Goal: Task Accomplishment & Management: Use online tool/utility

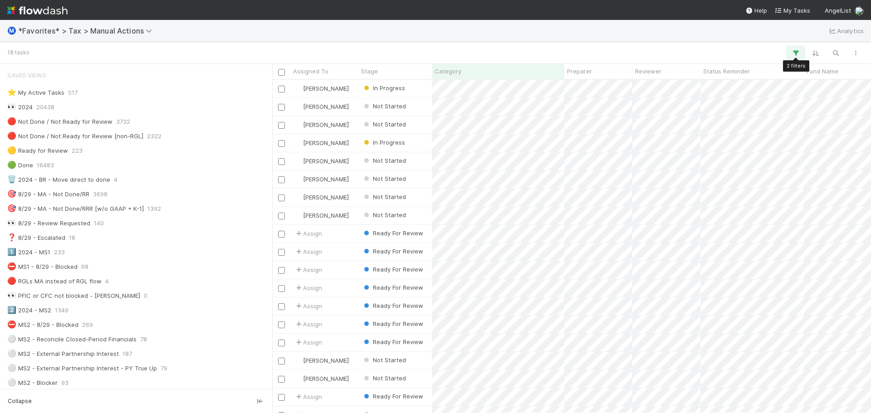
click at [793, 52] on icon "button" at bounding box center [795, 53] width 9 height 8
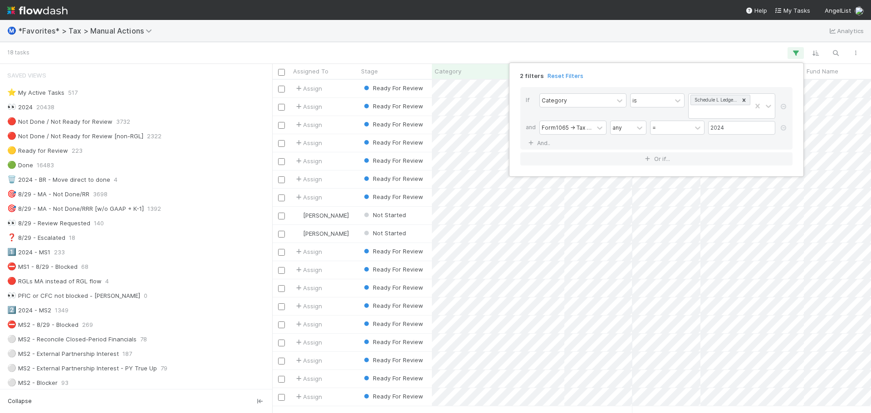
click at [715, 43] on div "2 filters Reset Filters If Category is Schedule L Ledger Alert and Form1065 -> …" at bounding box center [435, 206] width 871 height 413
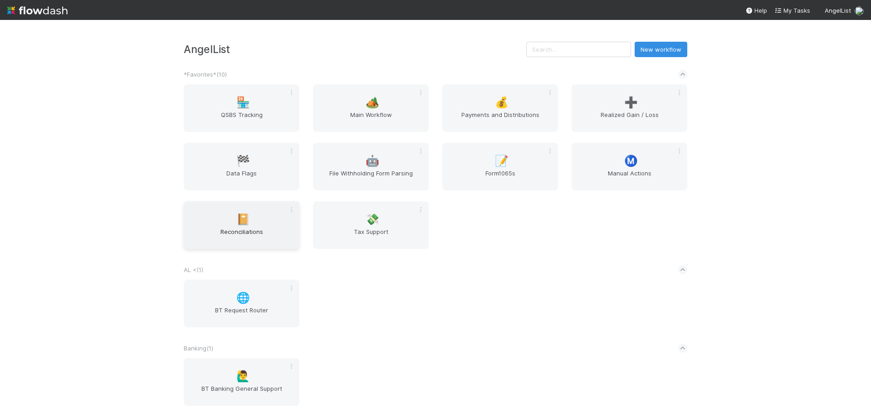
click at [243, 240] on span "Reconciliations" at bounding box center [241, 236] width 108 height 18
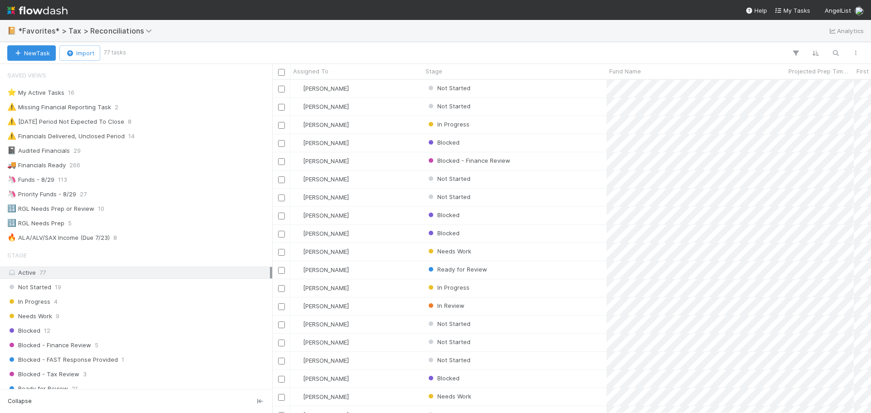
scroll to position [327, 592]
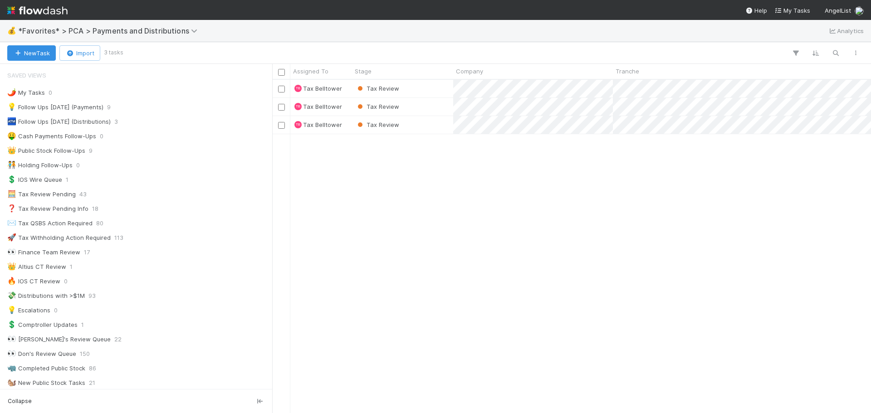
scroll to position [327, 592]
click at [422, 110] on div "Tax Review" at bounding box center [402, 107] width 101 height 18
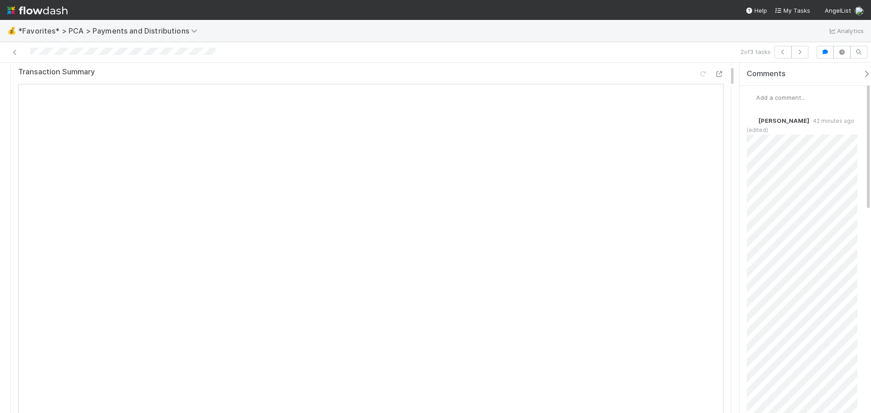
scroll to position [45, 0]
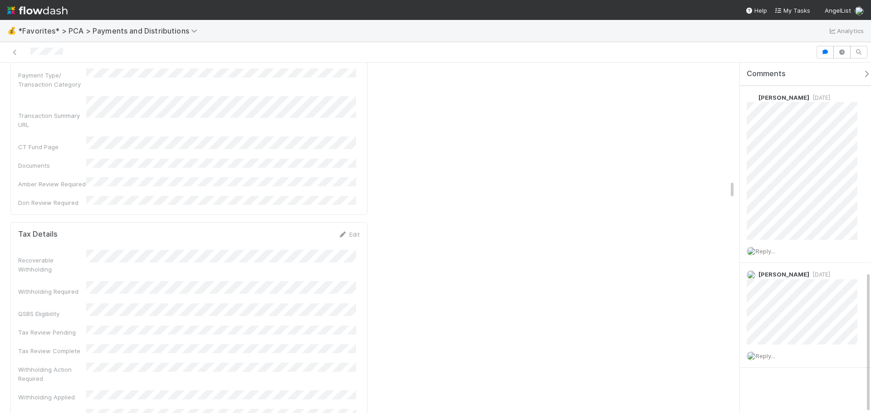
scroll to position [2178, 0]
click at [349, 252] on link "Edit" at bounding box center [349, 255] width 21 height 7
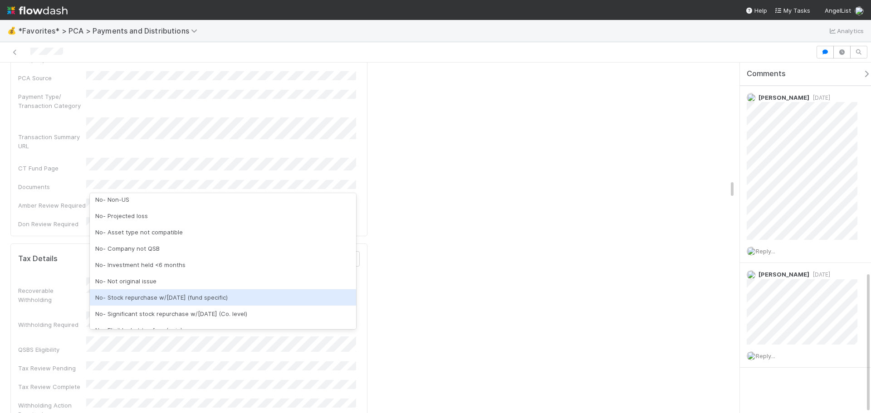
scroll to position [0, 0]
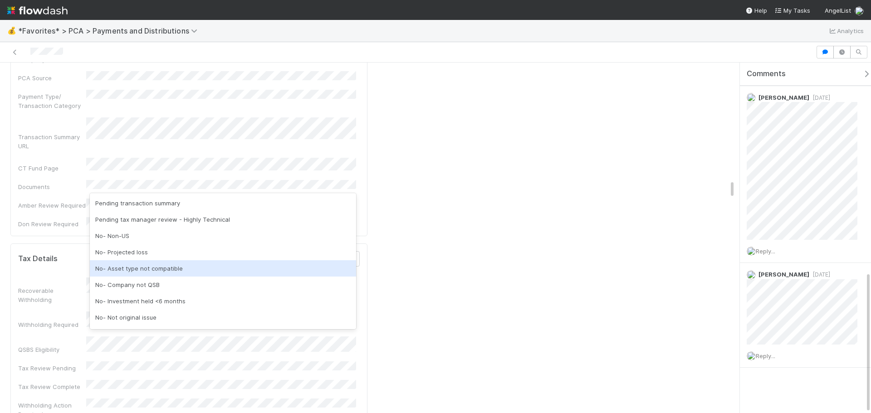
click at [221, 265] on div "No- Asset type not compatible" at bounding box center [223, 268] width 266 height 16
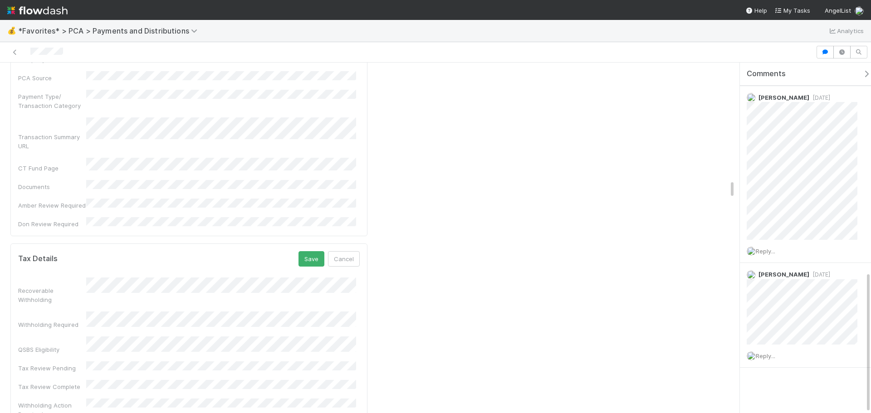
click at [302, 251] on button "Save" at bounding box center [312, 258] width 26 height 15
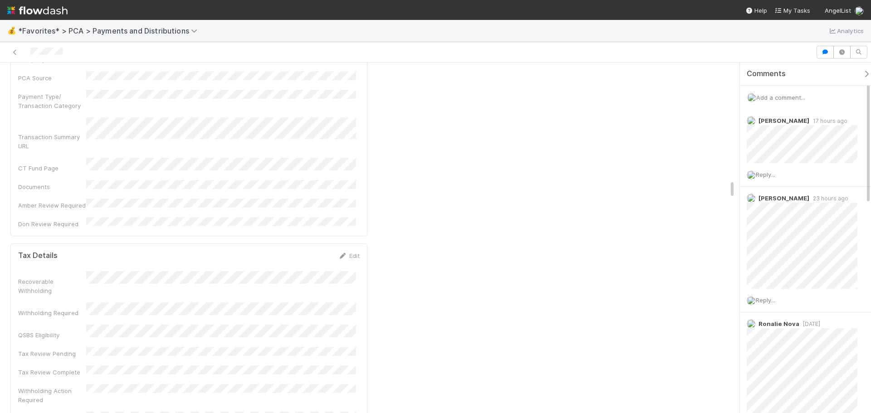
click at [797, 97] on span "Add a comment..." at bounding box center [780, 97] width 49 height 7
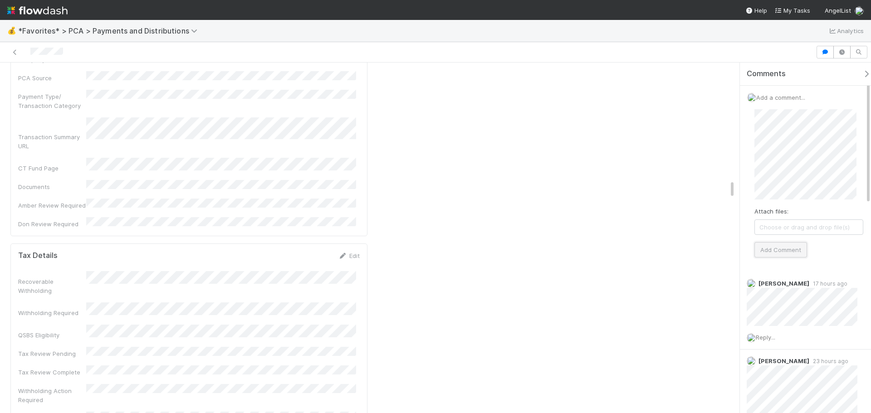
click at [782, 247] on button "Add Comment" at bounding box center [781, 249] width 53 height 15
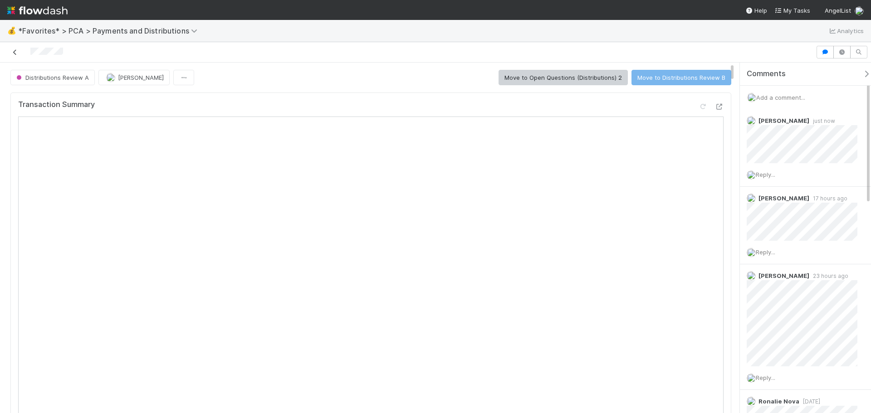
click at [14, 51] on icon at bounding box center [14, 52] width 9 height 6
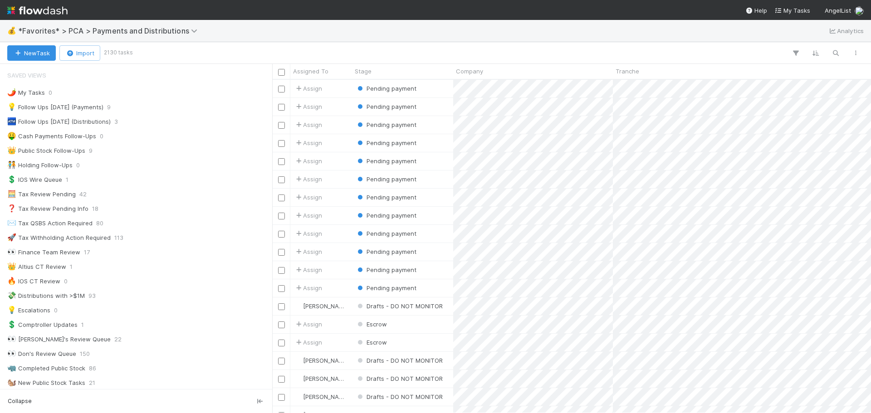
scroll to position [327, 592]
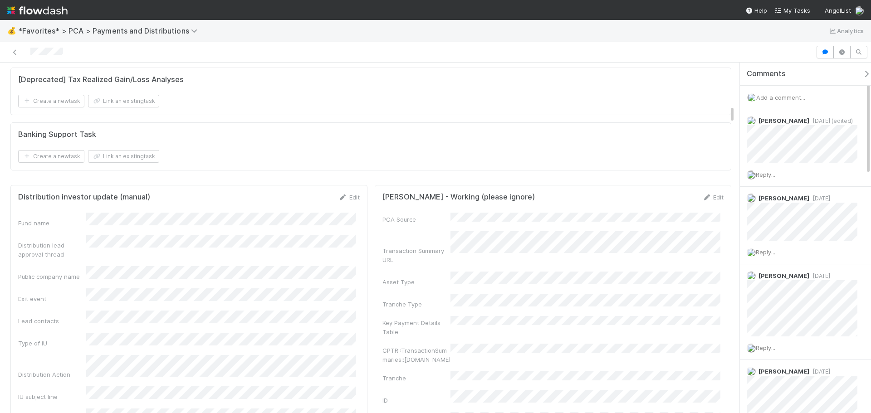
scroll to position [817, 0]
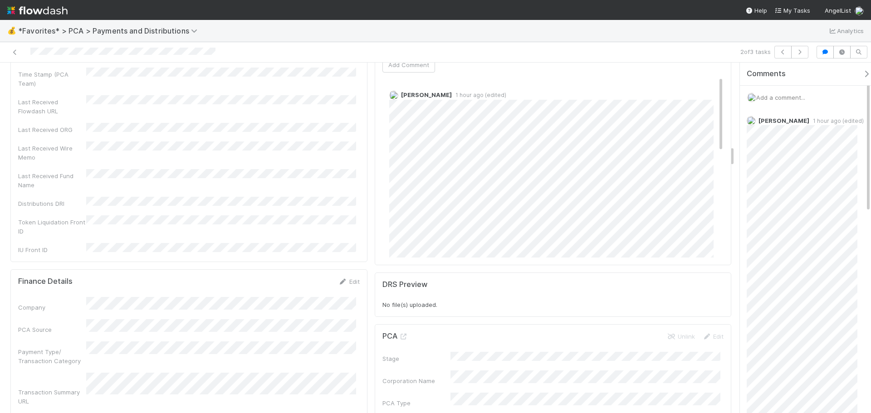
scroll to position [1634, 0]
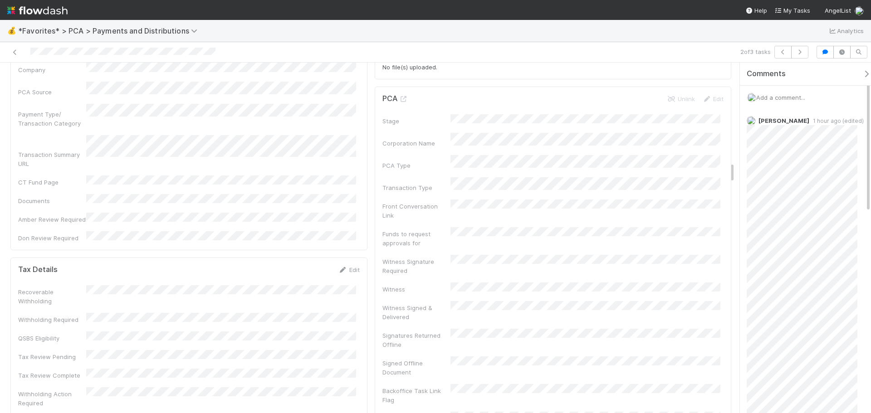
click at [349, 266] on link "Edit" at bounding box center [349, 269] width 21 height 7
click at [178, 292] on div "Recoverable Withholding" at bounding box center [189, 305] width 342 height 27
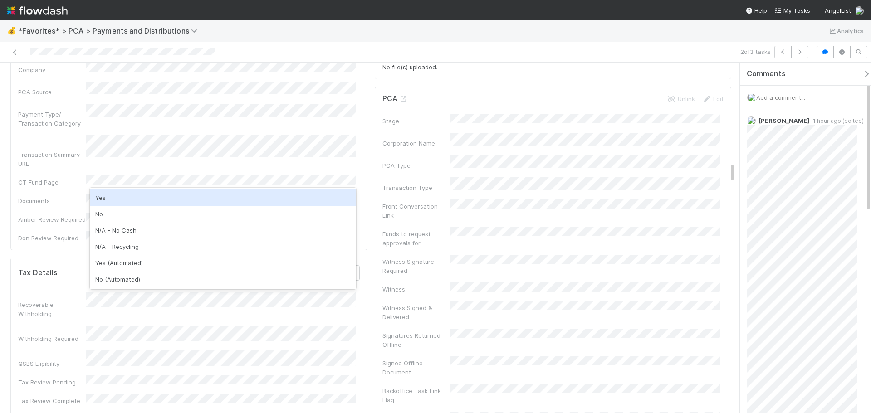
click at [137, 202] on div "Yes" at bounding box center [223, 198] width 266 height 16
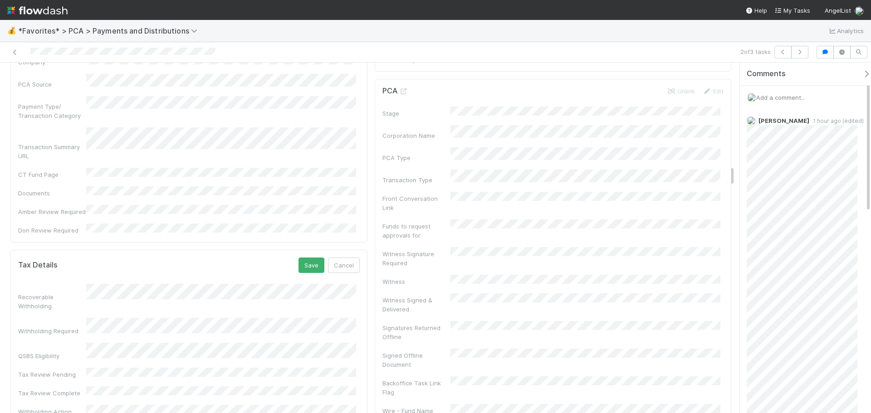
scroll to position [1724, 0]
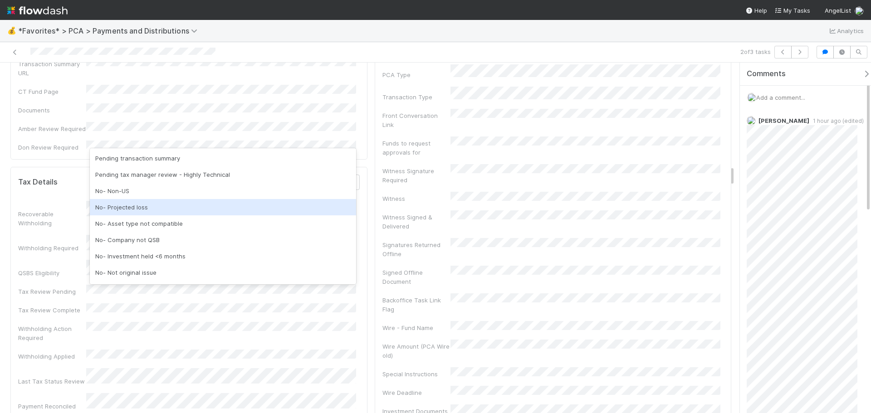
click at [172, 205] on div "No- Projected loss" at bounding box center [223, 207] width 266 height 16
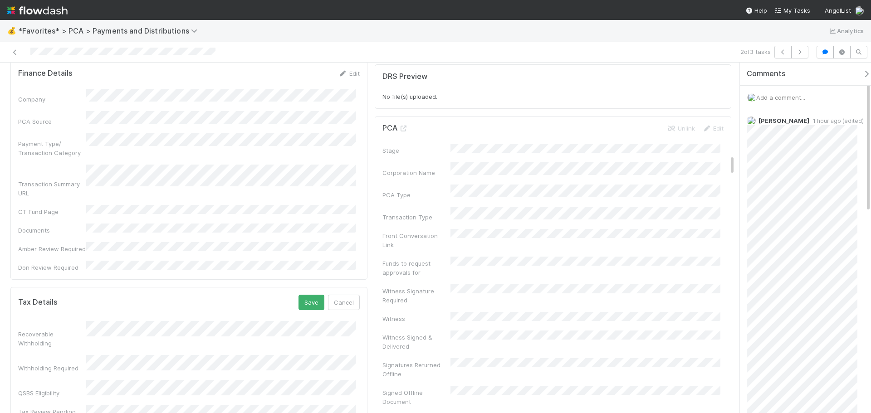
scroll to position [1543, 0]
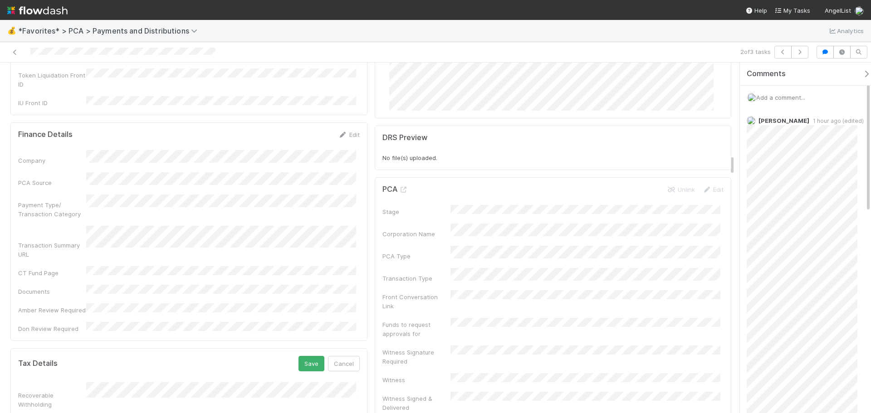
click at [147, 383] on div "Recoverable Withholding" at bounding box center [189, 396] width 342 height 27
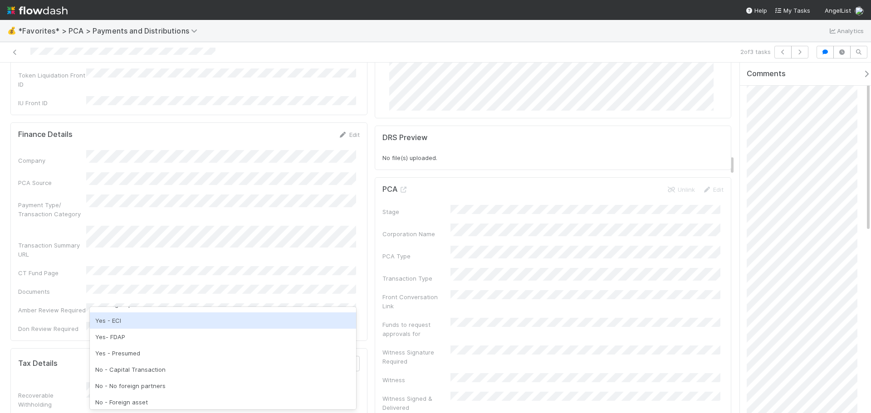
scroll to position [91, 0]
click at [177, 328] on div "No - Capital Transaction" at bounding box center [223, 324] width 266 height 16
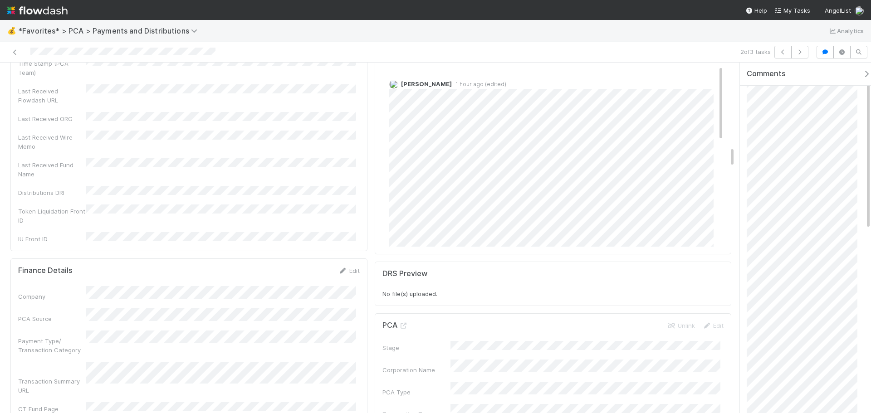
scroll to position [0, 0]
click at [783, 97] on span "Add a comment..." at bounding box center [780, 97] width 49 height 7
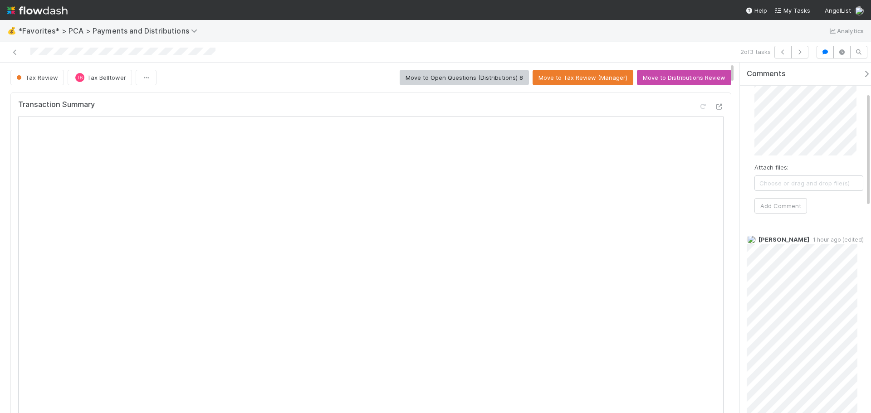
scroll to position [91, 0]
click at [817, 232] on span "Choose or drag and drop file(s)" at bounding box center [809, 227] width 108 height 15
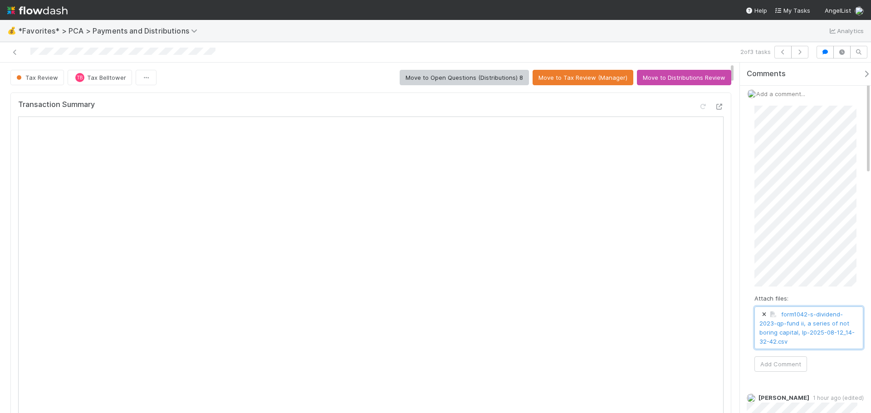
scroll to position [0, 0]
click at [792, 366] on button "Add Comment" at bounding box center [781, 367] width 53 height 15
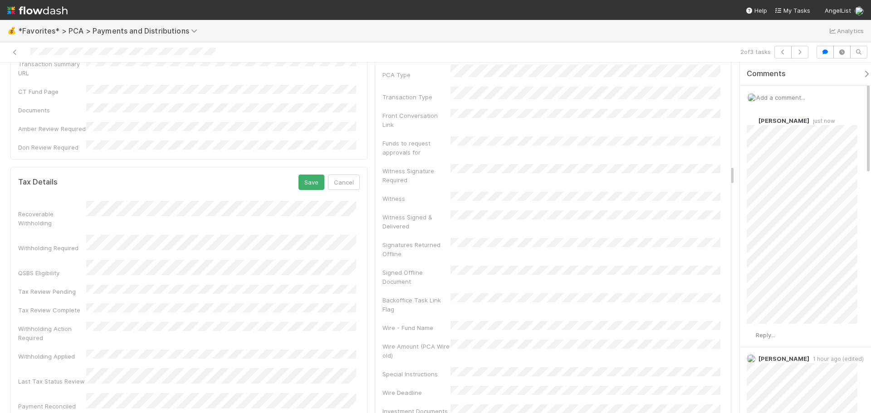
scroll to position [1679, 0]
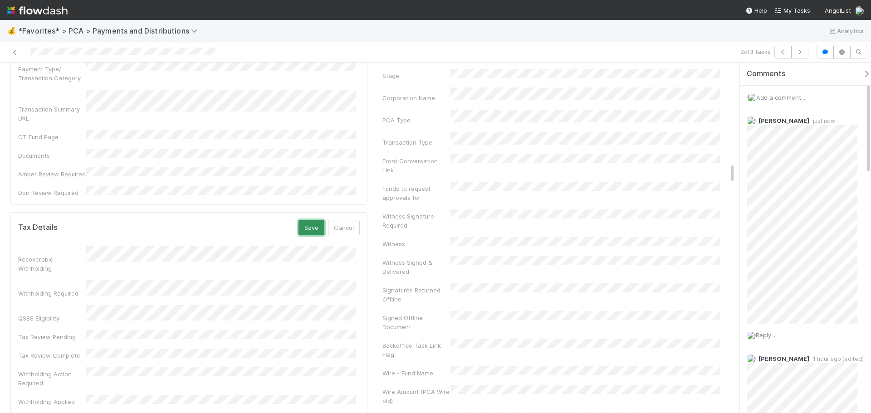
click at [307, 220] on button "Save" at bounding box center [312, 227] width 26 height 15
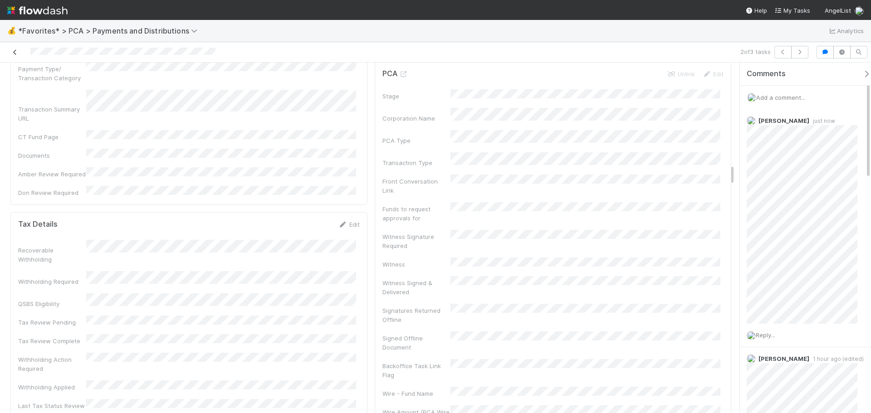
click at [12, 50] on icon at bounding box center [14, 52] width 9 height 6
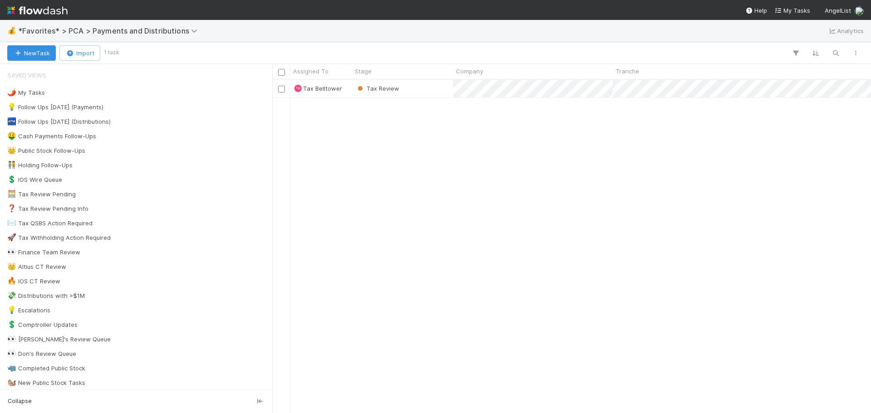
scroll to position [327, 592]
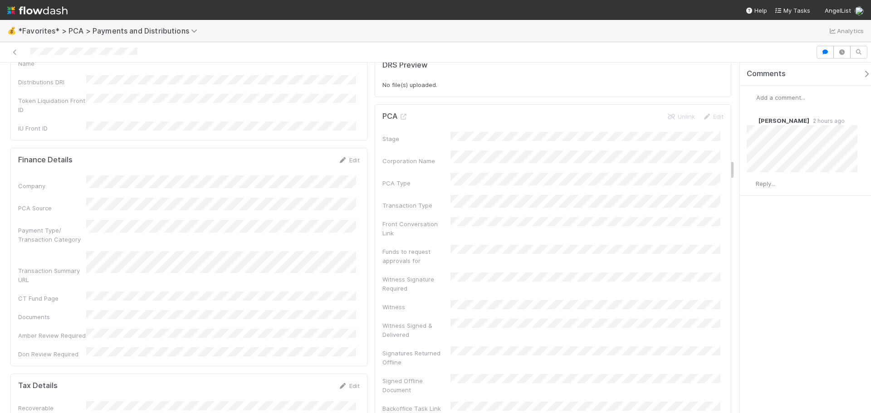
scroll to position [1588, 0]
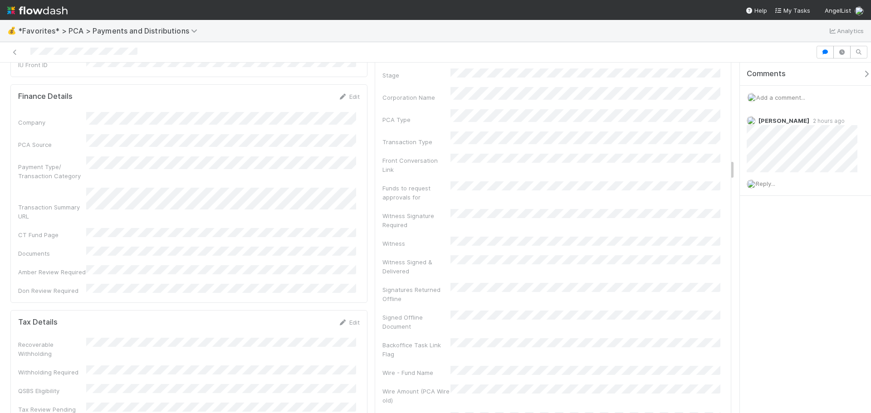
click at [347, 318] on div "Edit" at bounding box center [349, 322] width 21 height 9
click at [343, 320] on icon at bounding box center [343, 323] width 9 height 6
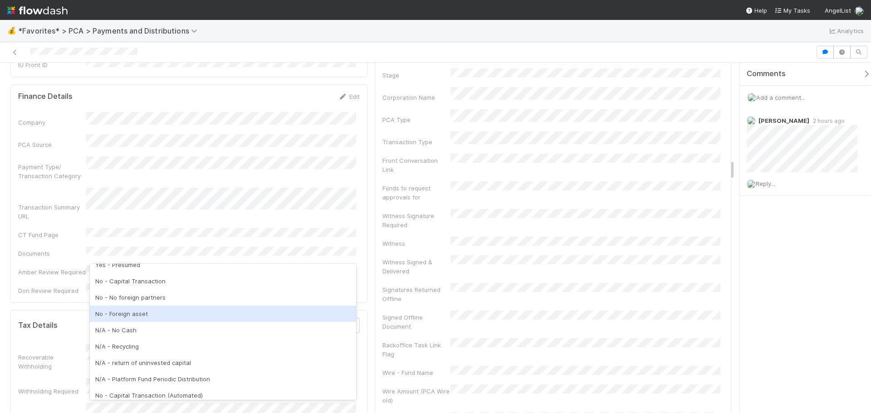
scroll to position [0, 0]
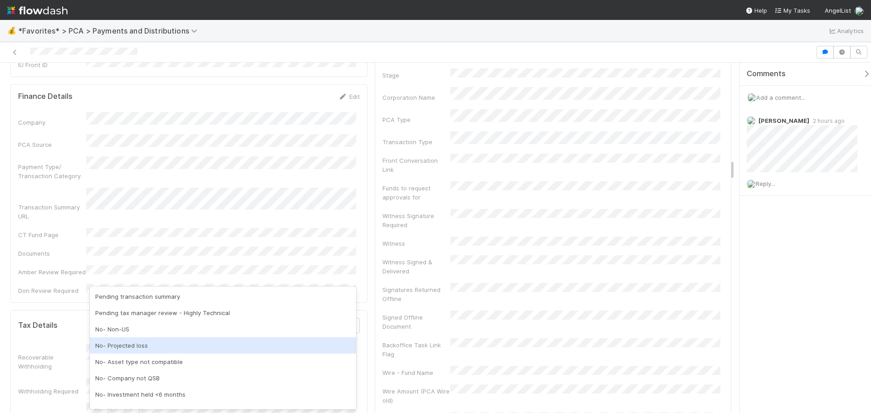
click at [160, 351] on div "No- Projected loss" at bounding box center [223, 346] width 266 height 16
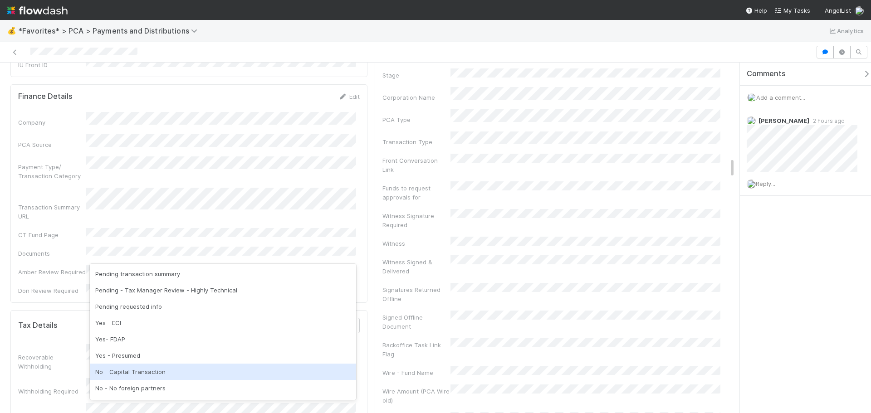
click at [185, 367] on div "No - Capital Transaction" at bounding box center [223, 372] width 266 height 16
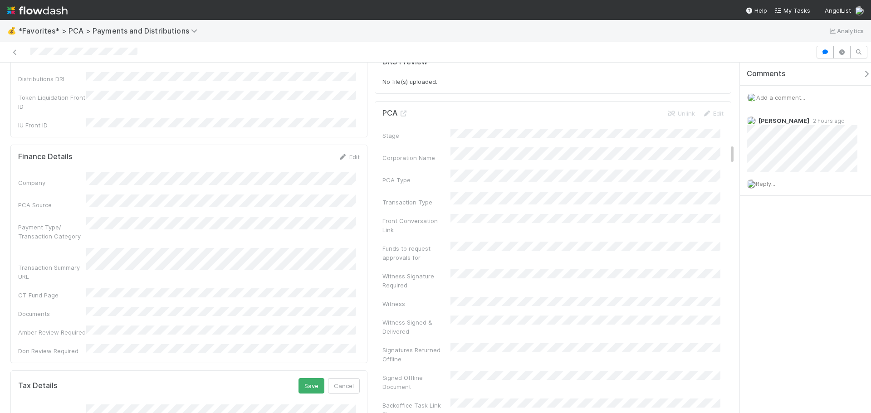
scroll to position [1679, 0]
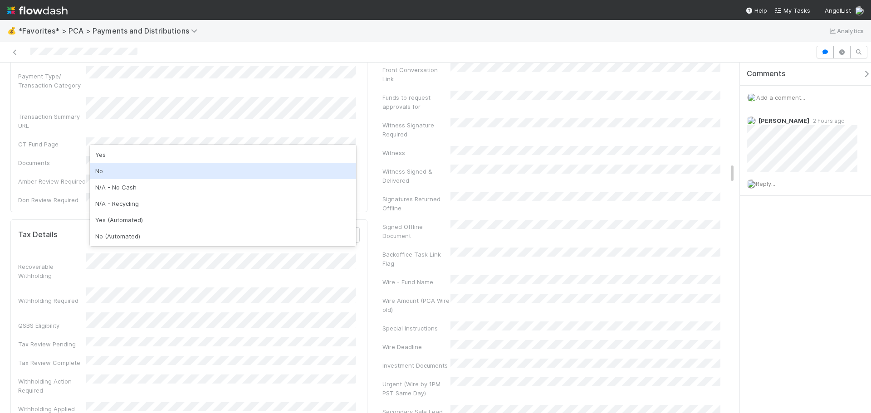
click at [164, 172] on div "No" at bounding box center [223, 171] width 266 height 16
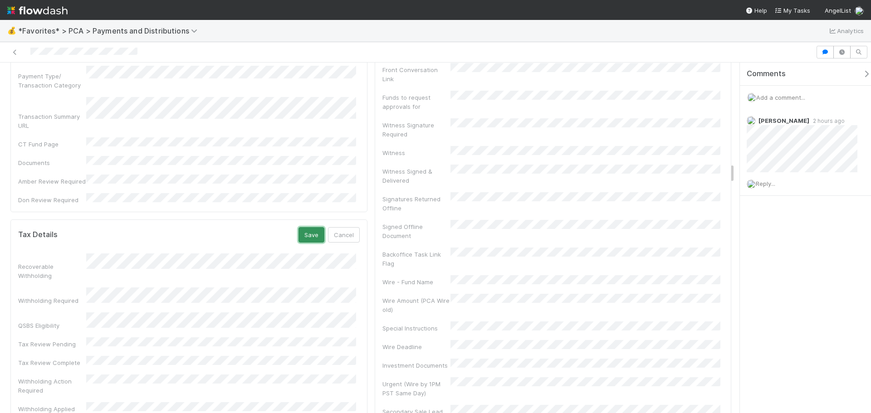
click at [299, 227] on button "Save" at bounding box center [312, 234] width 26 height 15
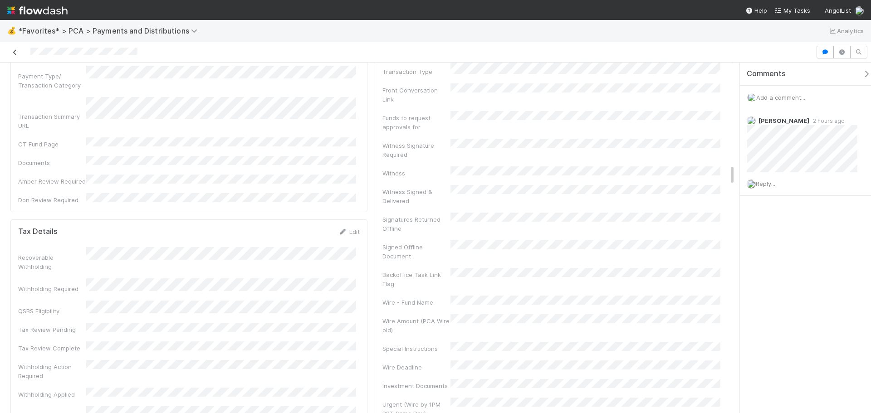
click at [14, 51] on icon at bounding box center [14, 52] width 9 height 6
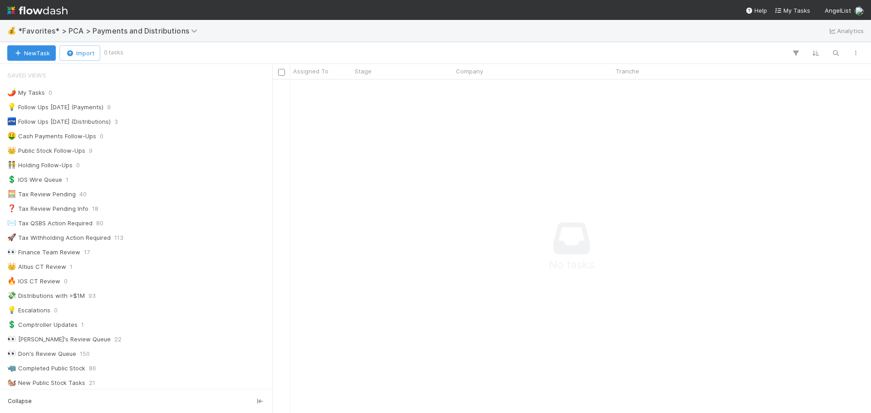
scroll to position [320, 592]
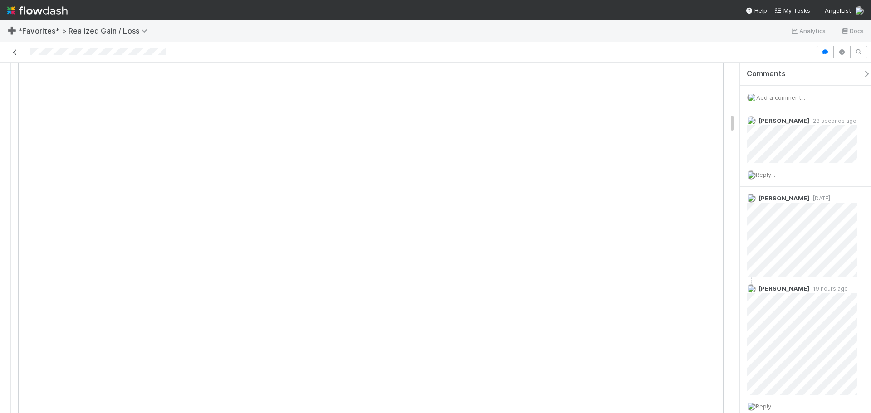
click at [19, 53] on div at bounding box center [408, 52] width 809 height 13
click at [14, 52] on icon at bounding box center [14, 52] width 9 height 6
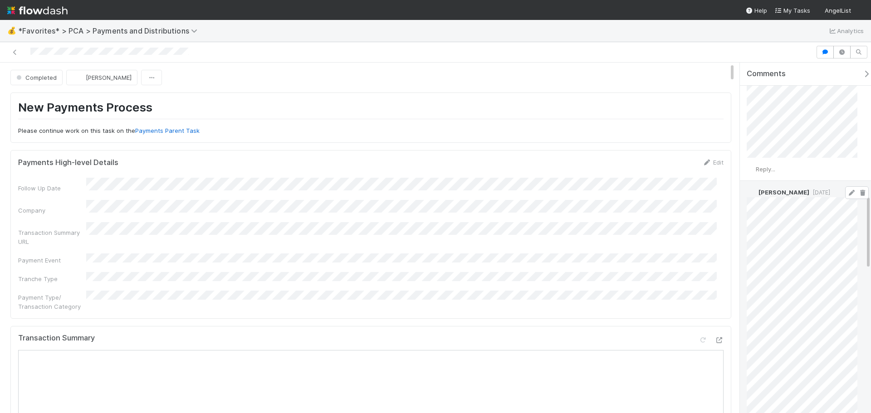
scroll to position [681, 0]
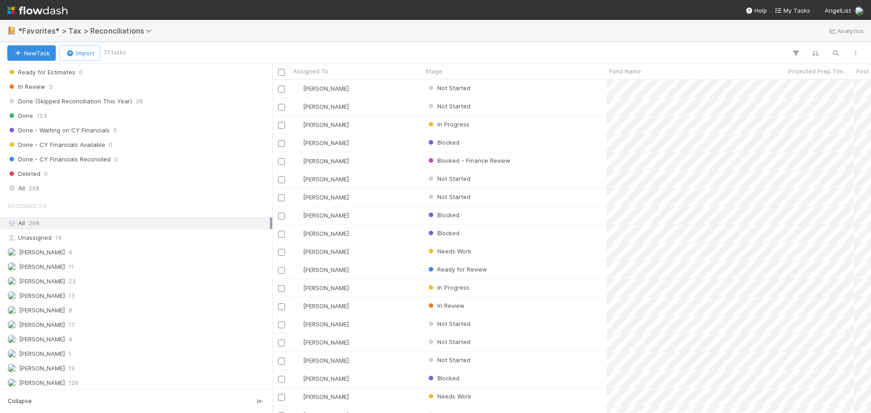
scroll to position [363, 0]
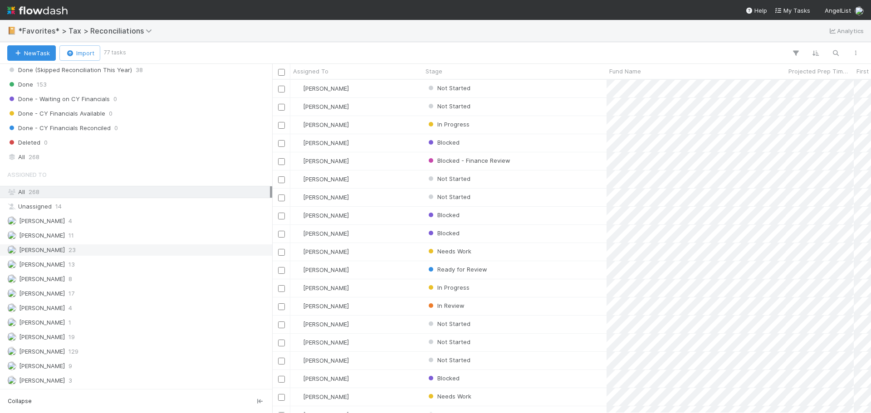
click at [192, 254] on div "Blake Hall 23" at bounding box center [138, 250] width 263 height 11
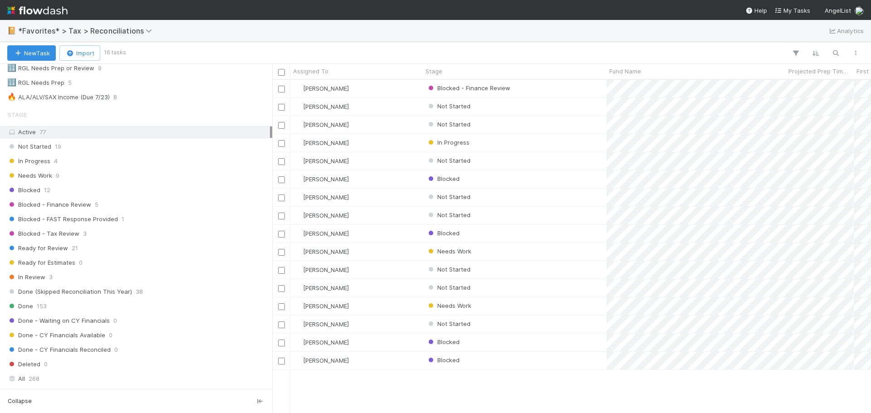
scroll to position [363, 0]
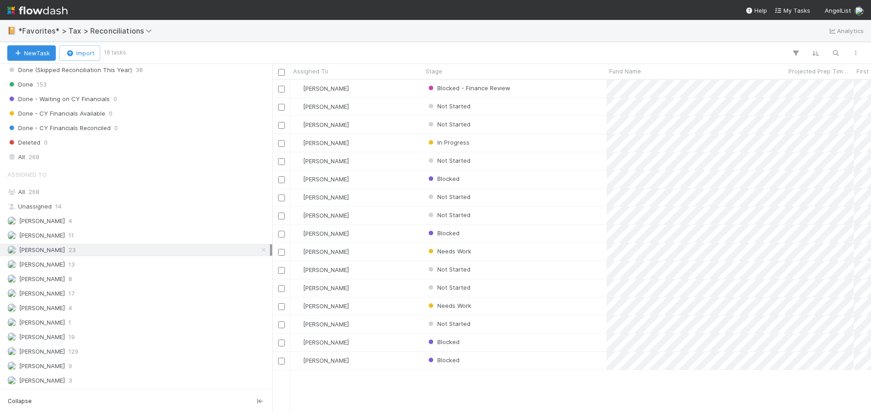
click at [503, 46] on div "New Task Import 16 tasks" at bounding box center [435, 53] width 871 height 22
click at [530, 249] on div "Needs Work" at bounding box center [515, 252] width 184 height 18
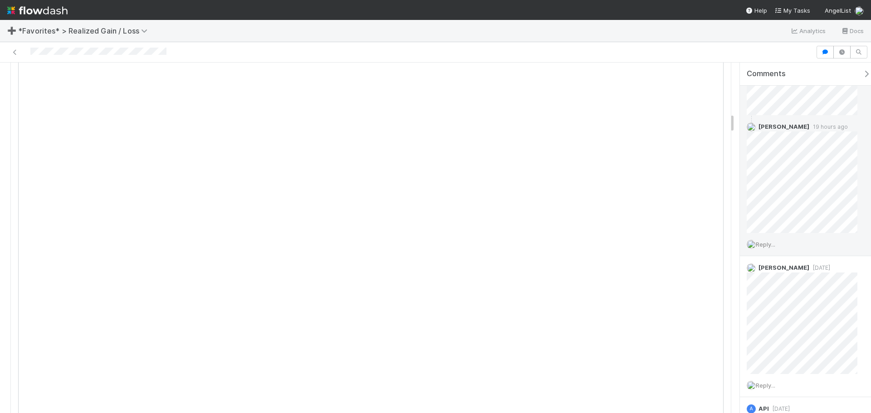
scroll to position [182, 0]
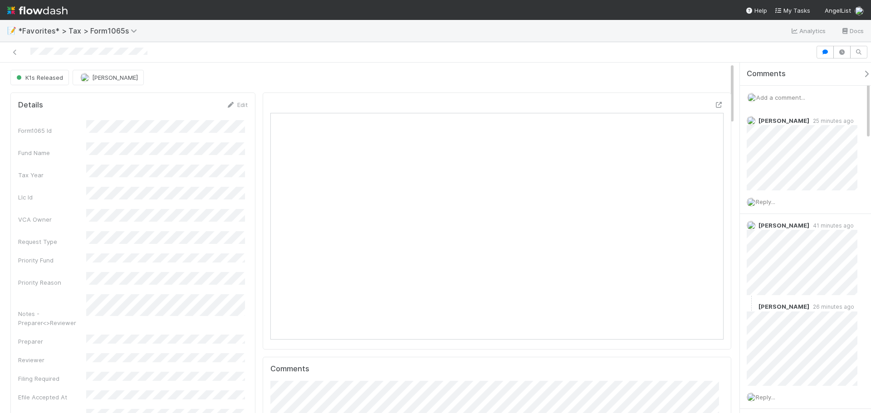
scroll to position [177, 221]
click at [715, 103] on icon at bounding box center [719, 105] width 9 height 6
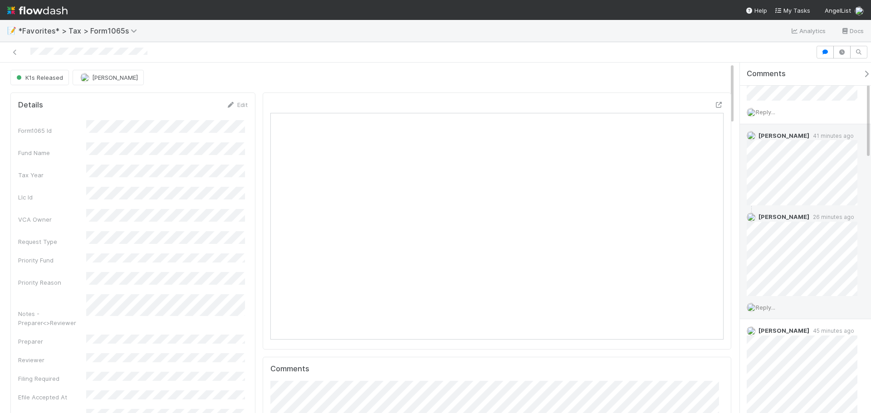
scroll to position [91, 0]
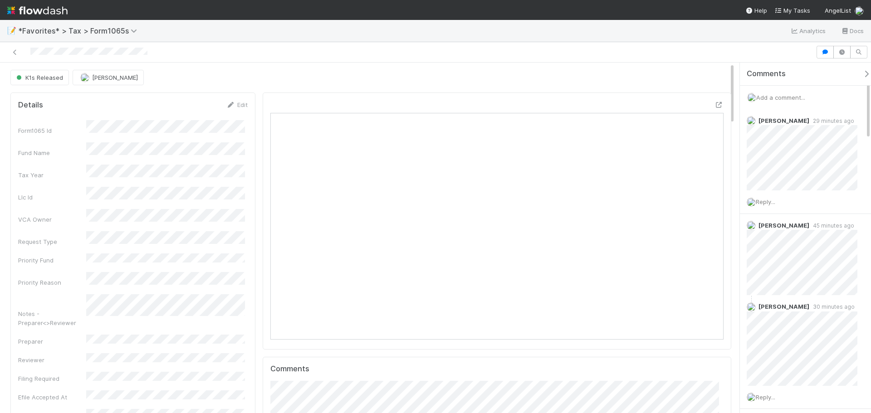
scroll to position [177, 442]
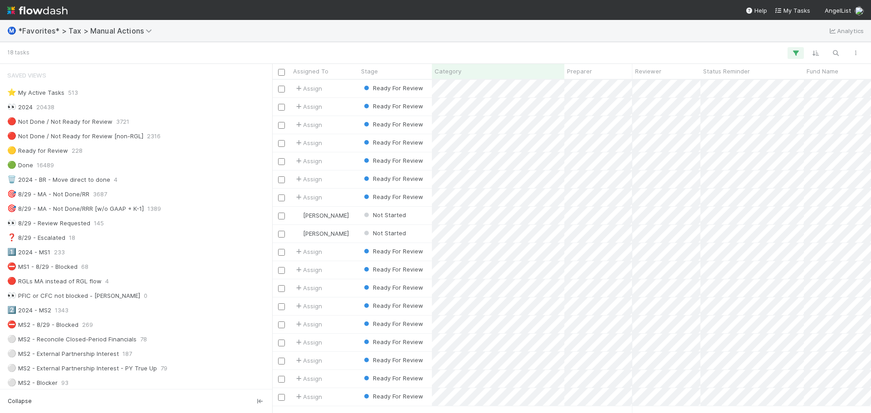
scroll to position [327, 592]
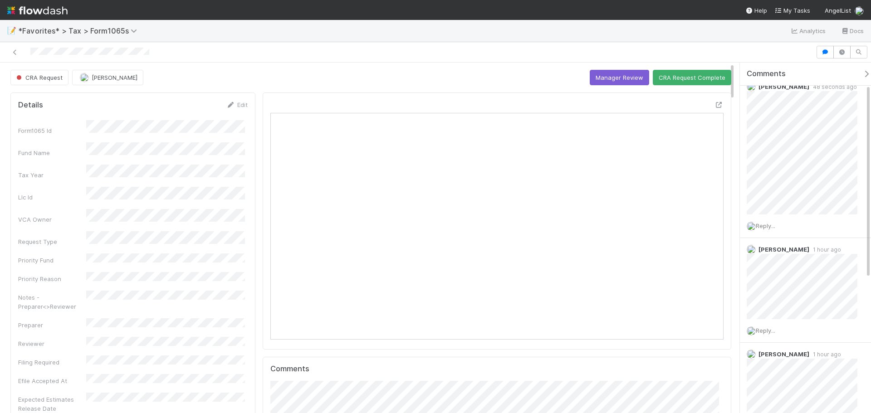
scroll to position [45, 0]
click at [15, 48] on link at bounding box center [14, 52] width 9 height 9
